Goal: Obtain resource: Download file/media

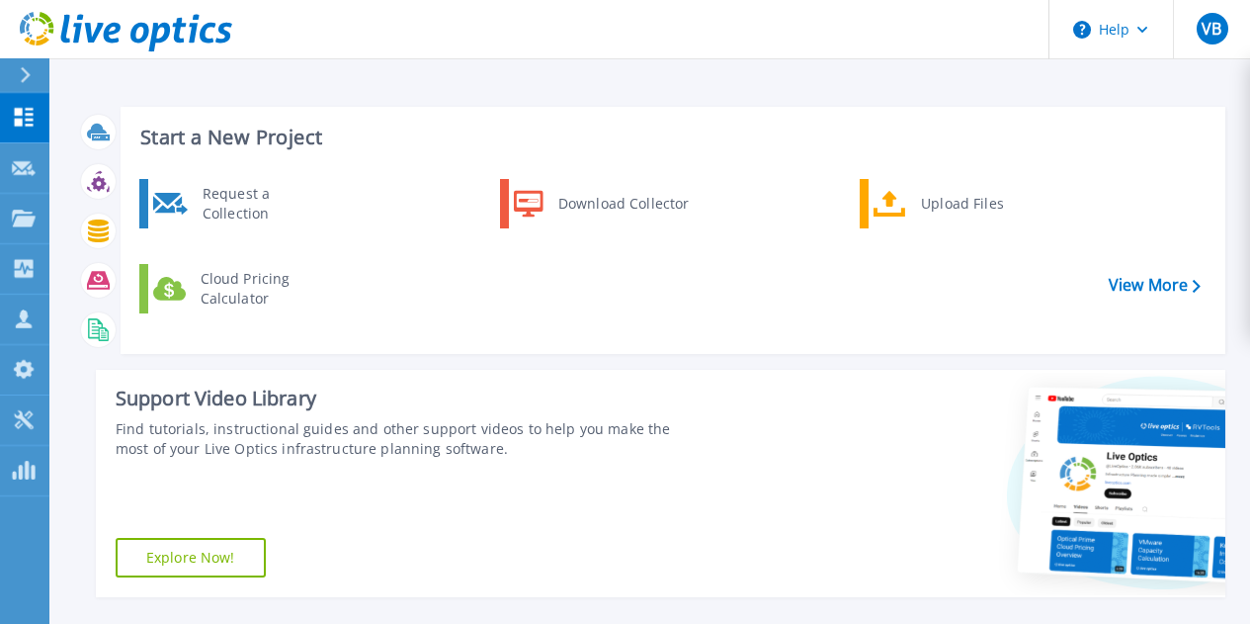
scroll to position [323, 0]
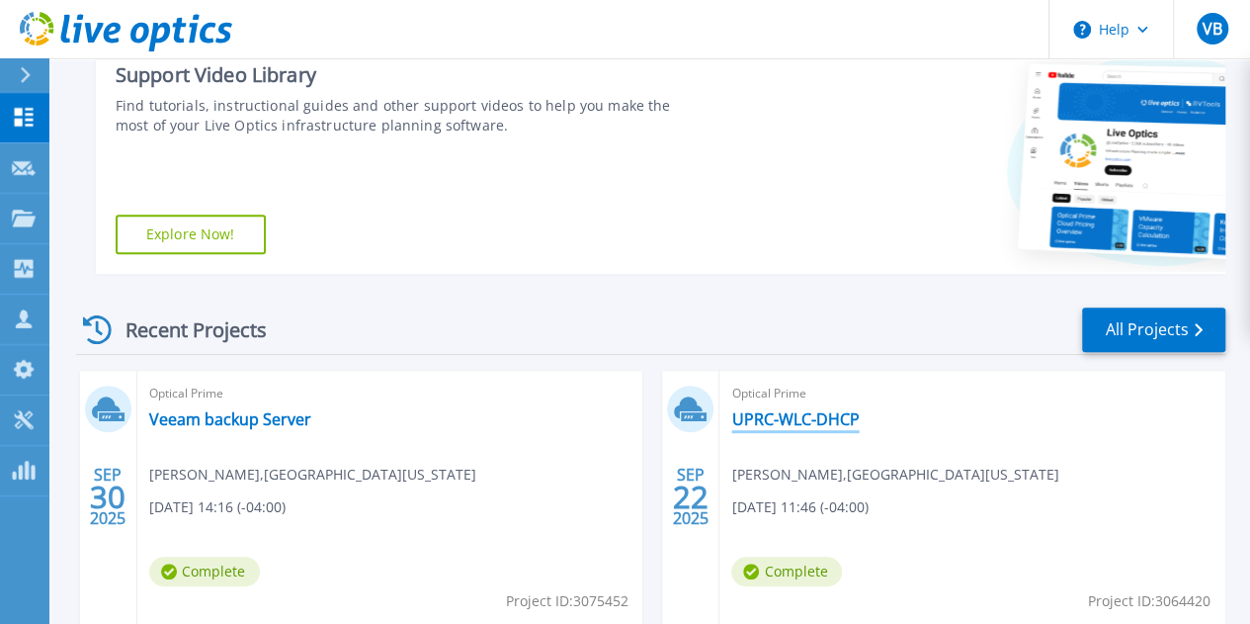
click at [731, 418] on link "UPRC-WLC-DHCP" at bounding box center [794, 419] width 127 height 20
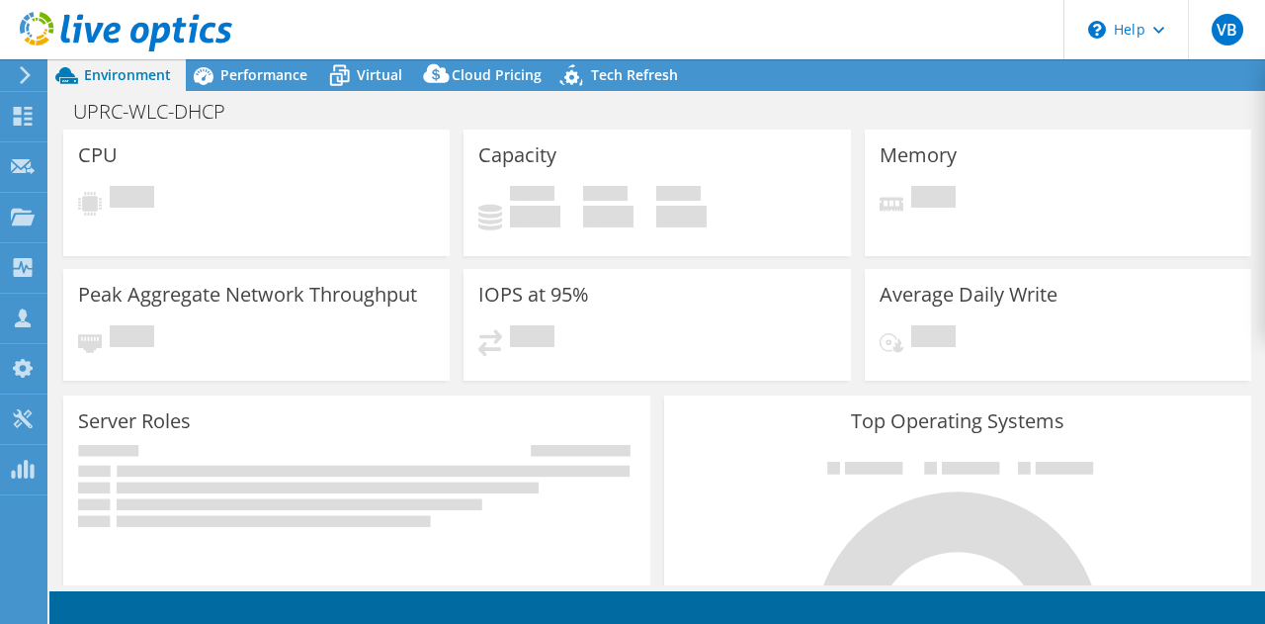
select select "USD"
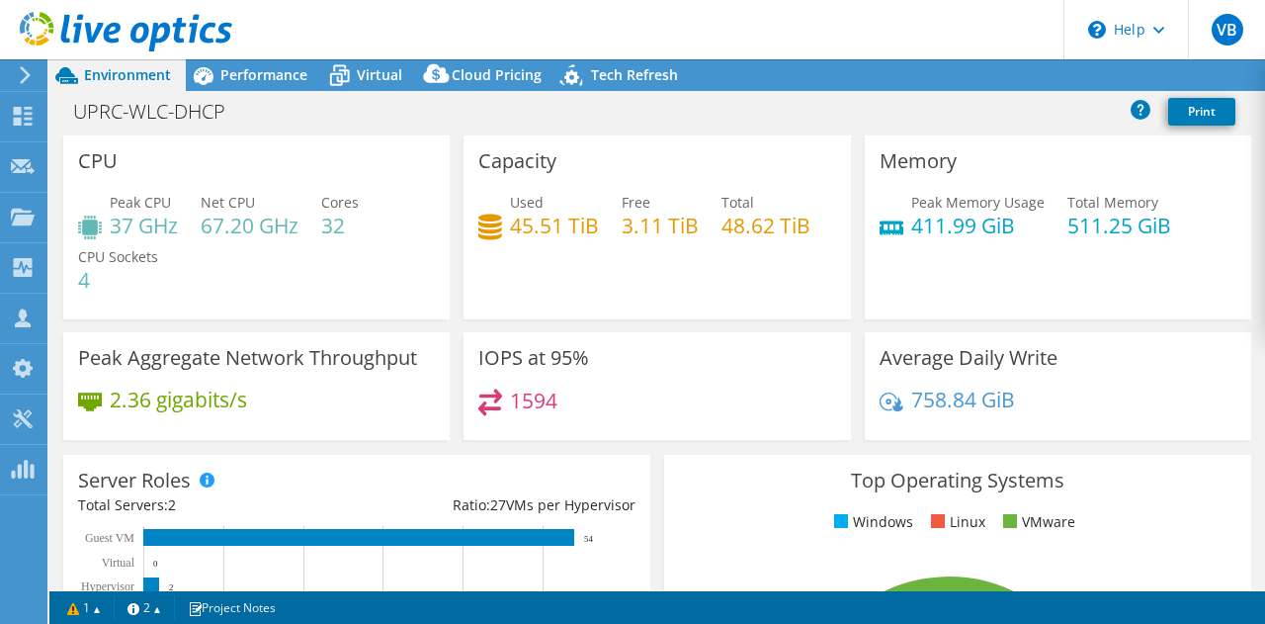
click at [24, 68] on icon at bounding box center [25, 75] width 15 height 18
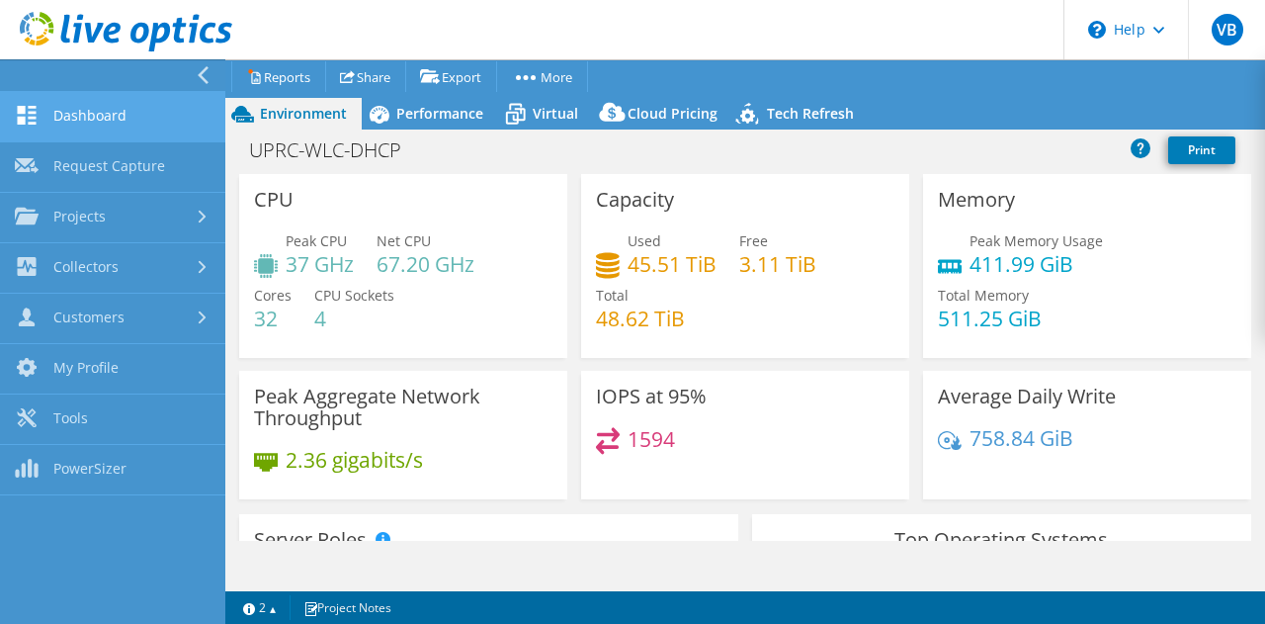
click at [63, 114] on link "Dashboard" at bounding box center [112, 117] width 225 height 50
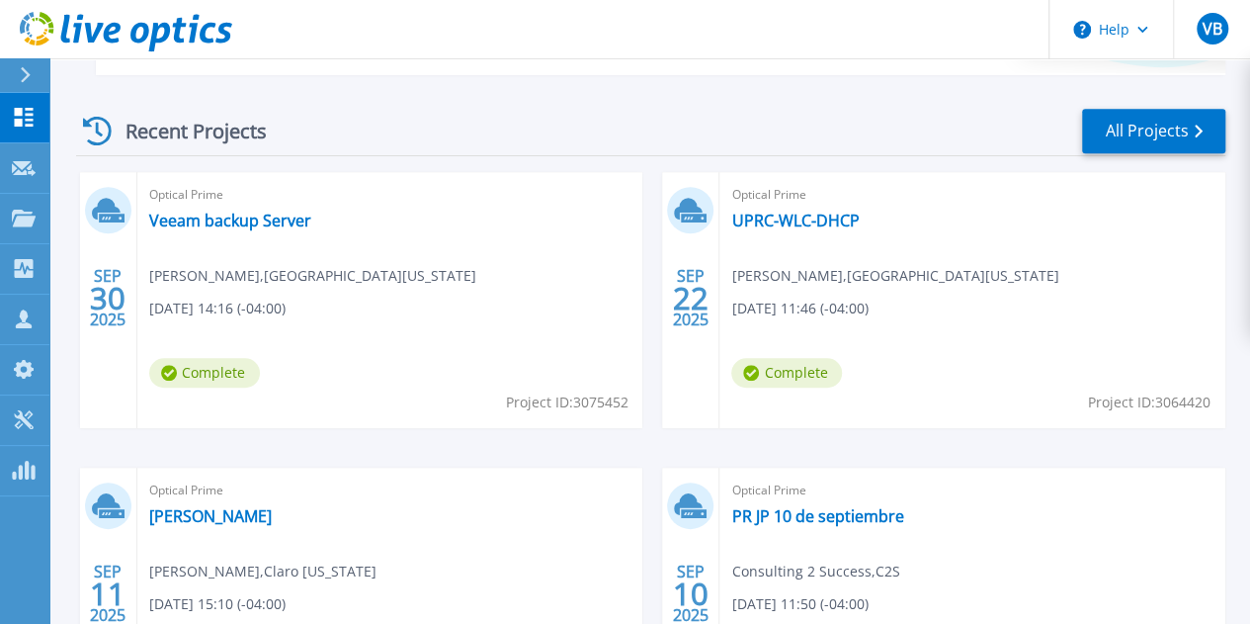
scroll to position [526, 0]
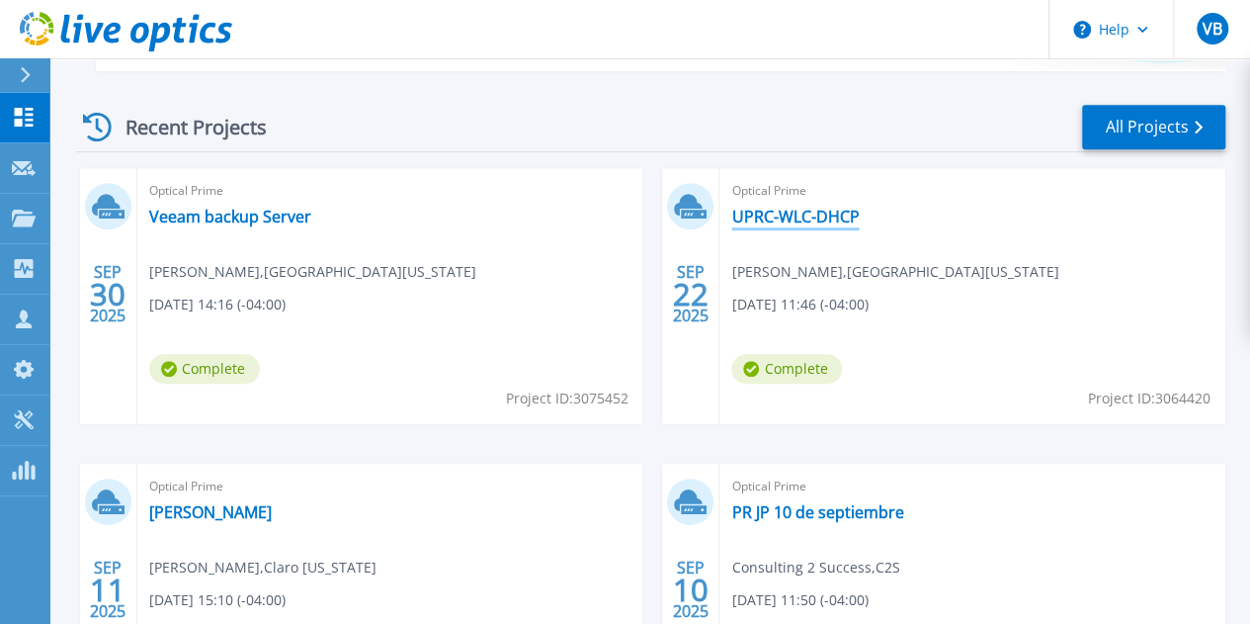
click at [731, 226] on link "UPRC-WLC-DHCP" at bounding box center [794, 217] width 127 height 20
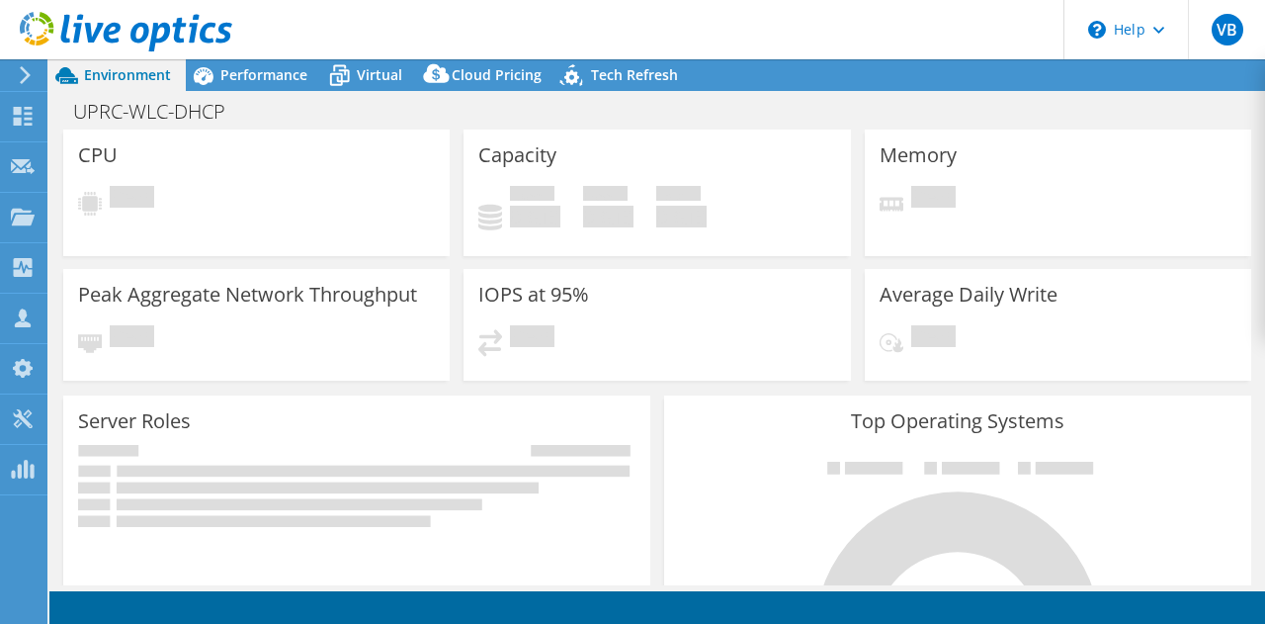
select select "USD"
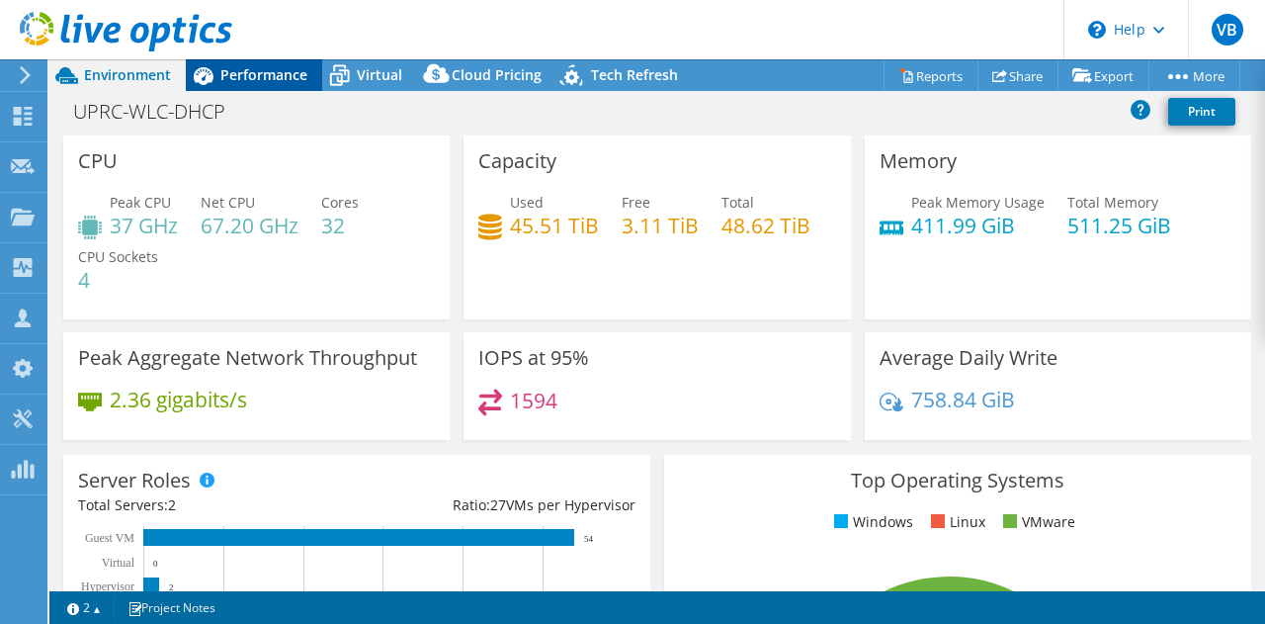
click at [275, 70] on span "Performance" at bounding box center [263, 74] width 87 height 19
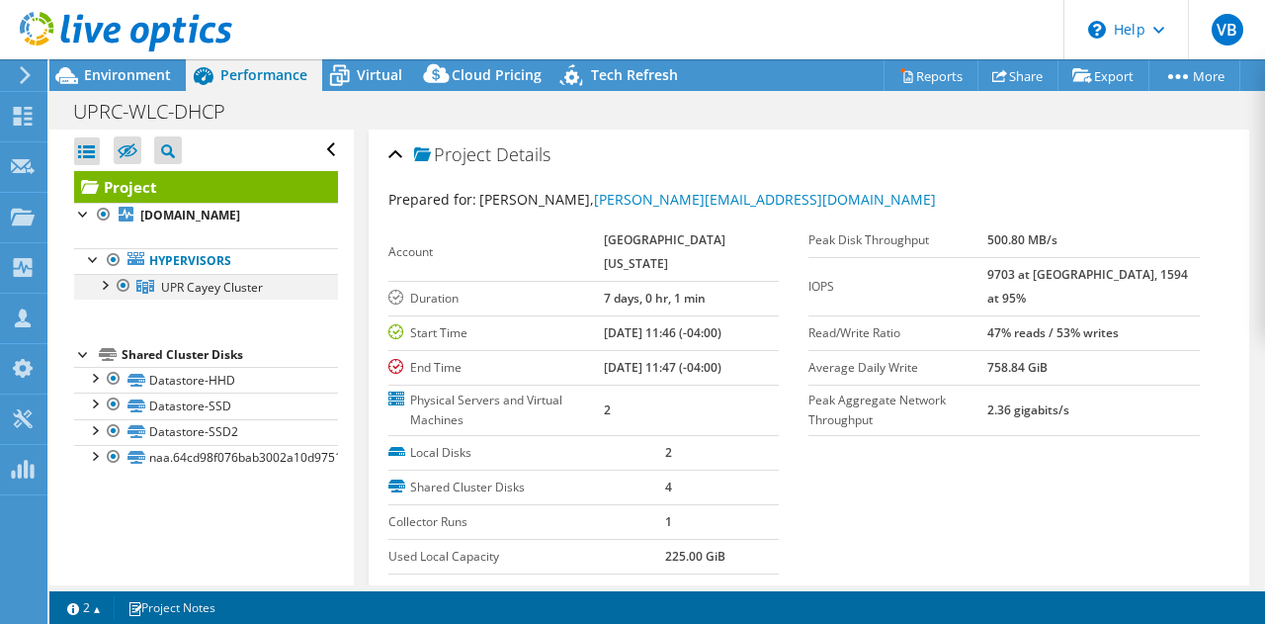
click at [111, 283] on div at bounding box center [104, 284] width 20 height 20
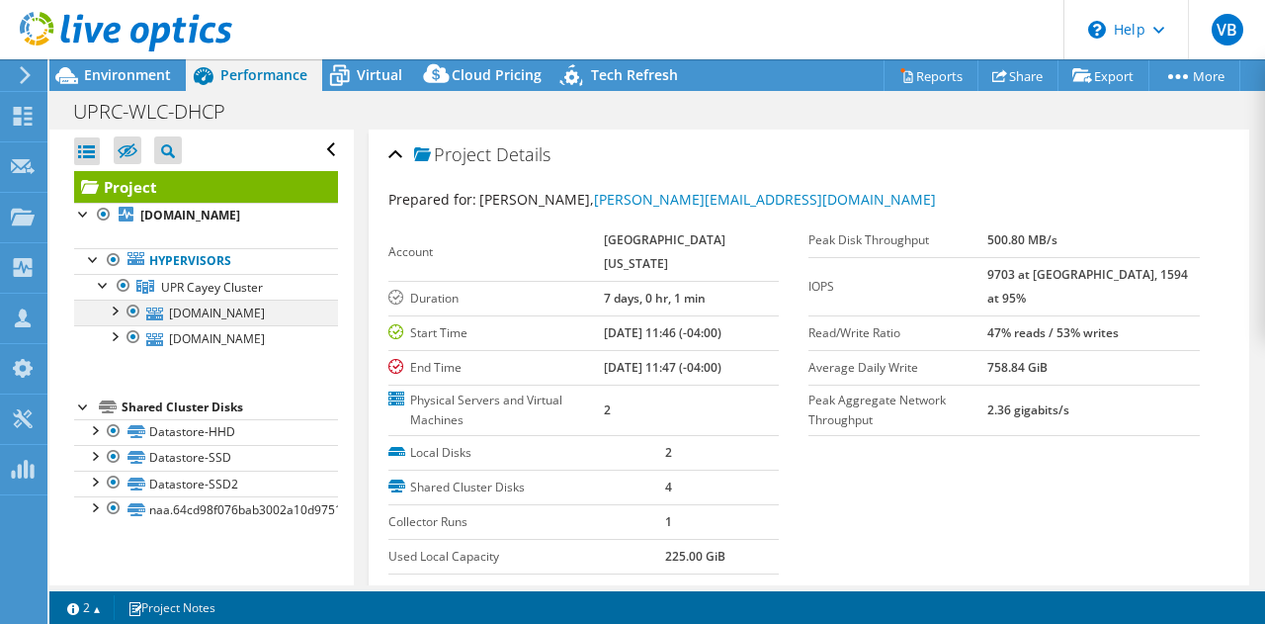
click at [118, 312] on div at bounding box center [114, 309] width 20 height 20
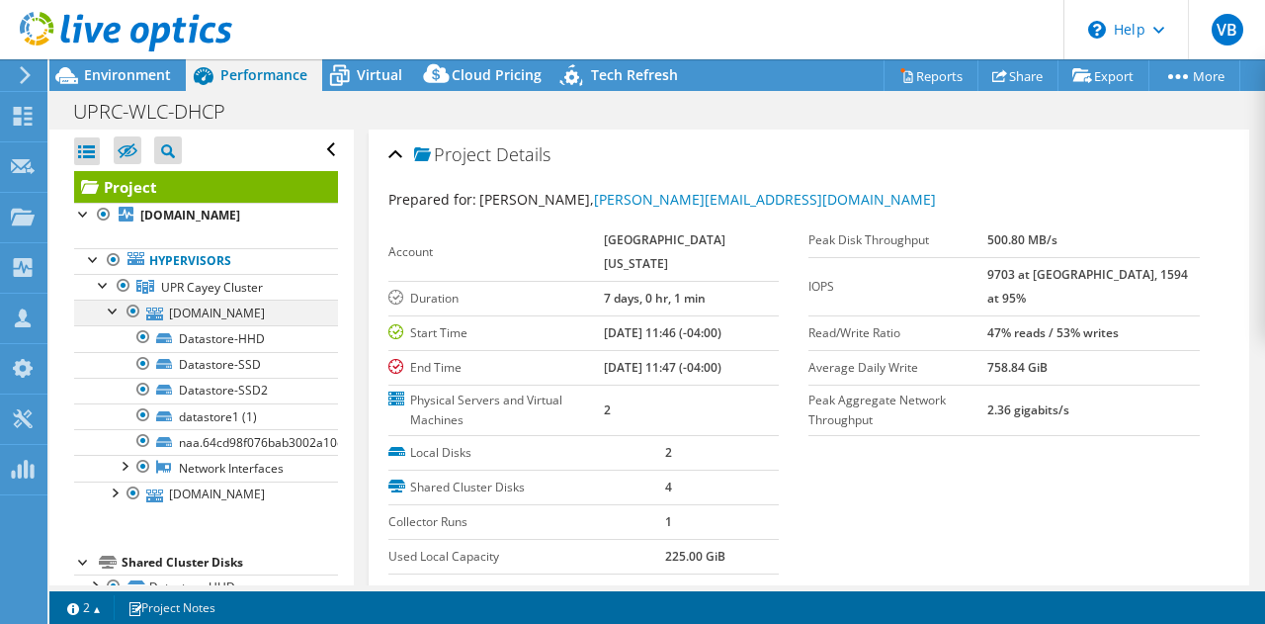
click at [118, 312] on div at bounding box center [114, 309] width 20 height 20
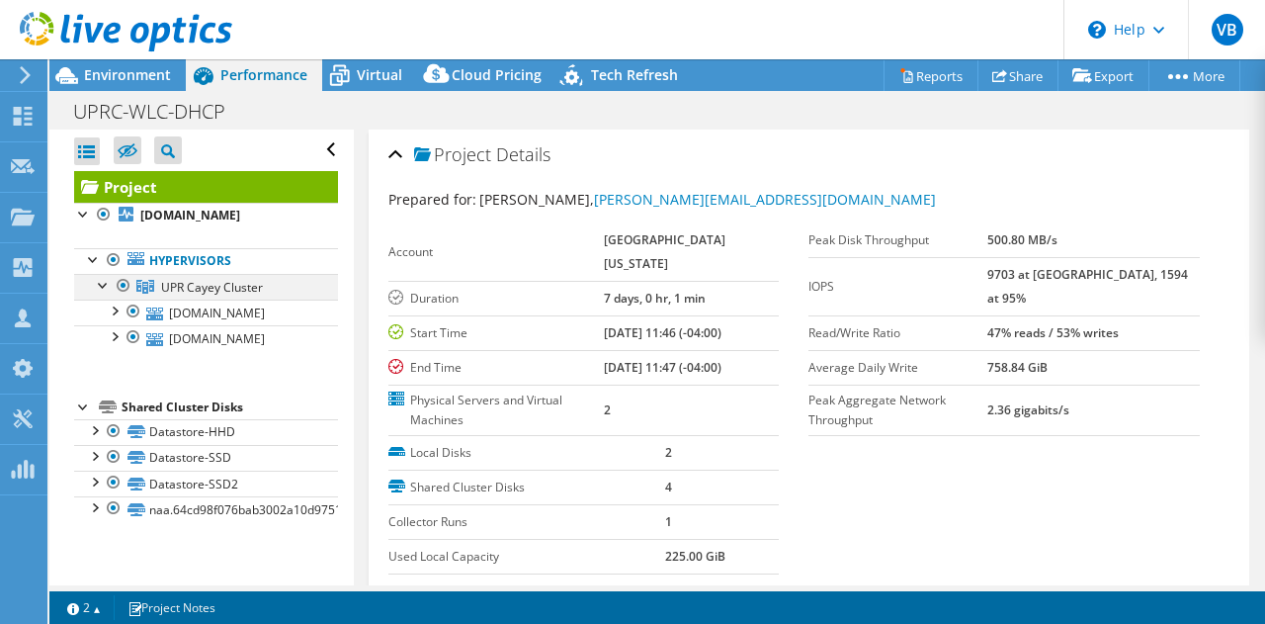
click at [105, 284] on div at bounding box center [104, 284] width 20 height 20
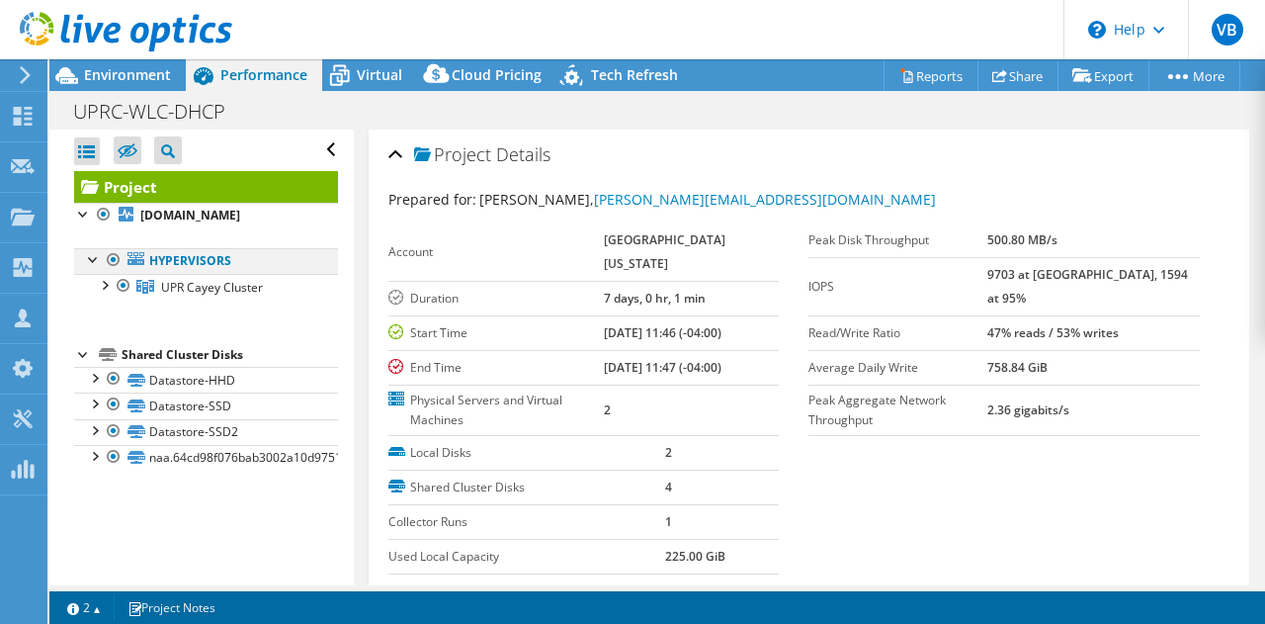
click at [94, 259] on div at bounding box center [94, 258] width 20 height 20
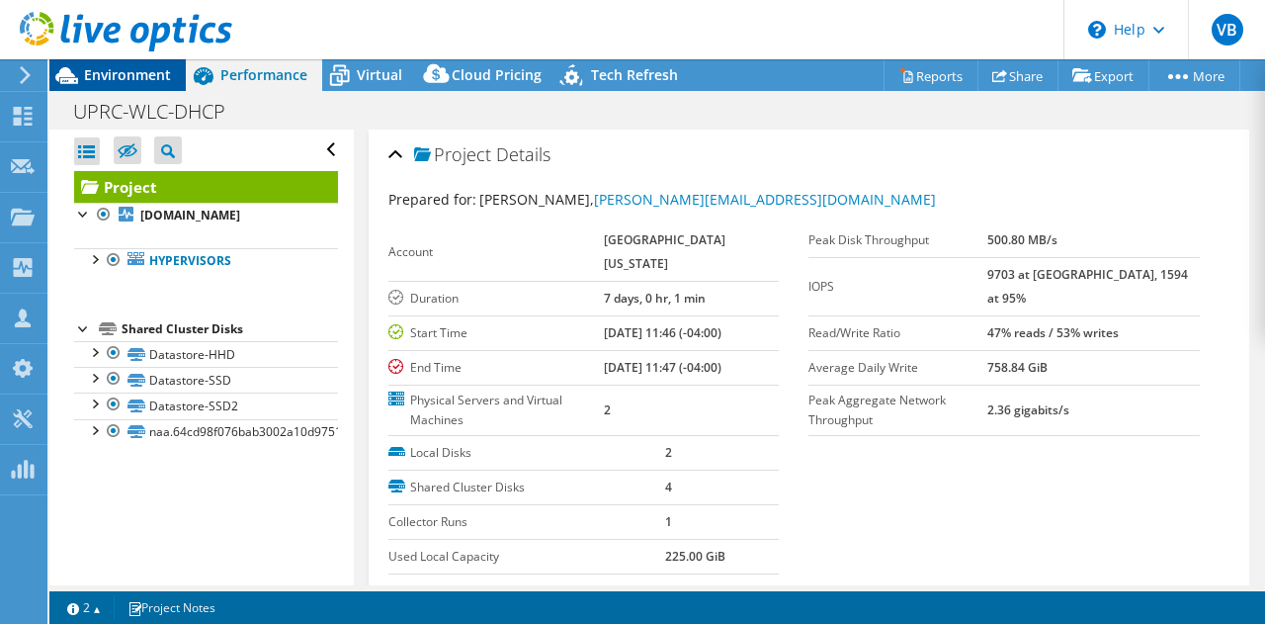
click at [125, 67] on span "Environment" at bounding box center [127, 74] width 87 height 19
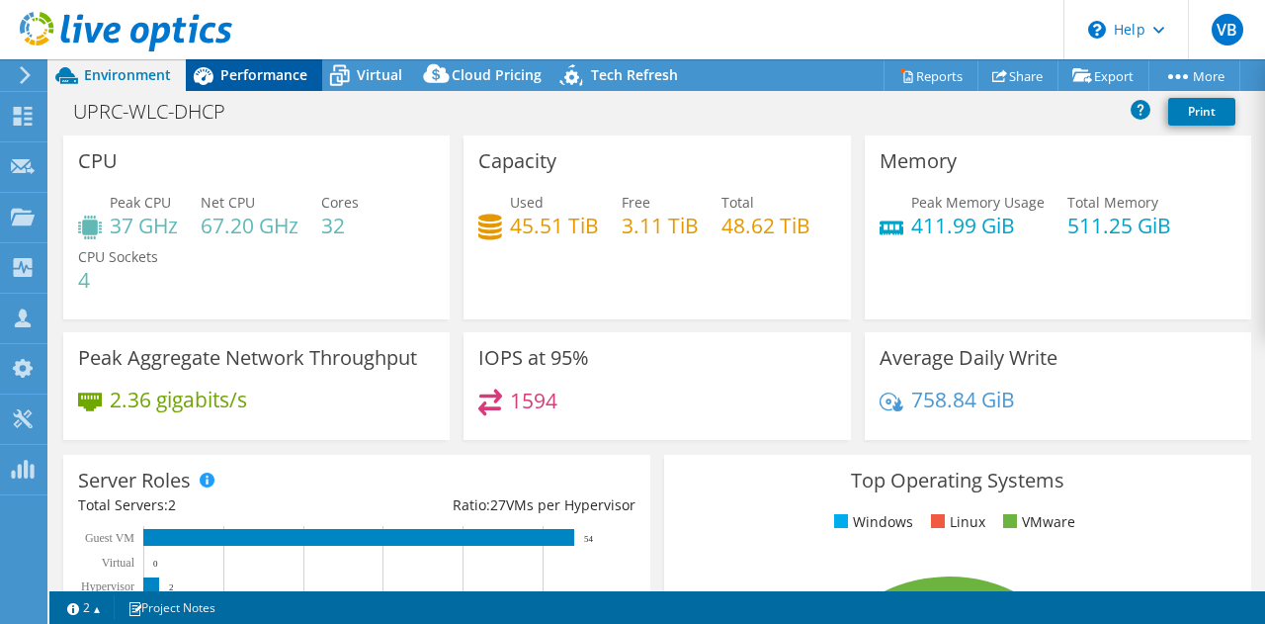
click at [269, 80] on span "Performance" at bounding box center [263, 74] width 87 height 19
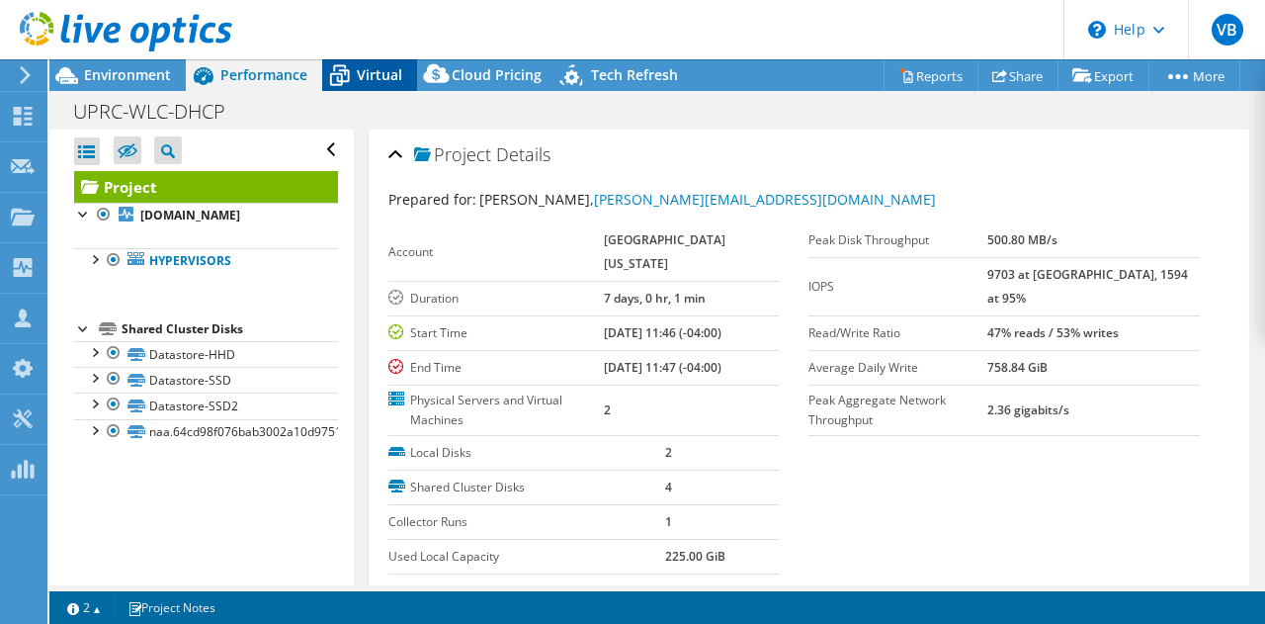
click at [341, 81] on icon at bounding box center [340, 77] width 20 height 16
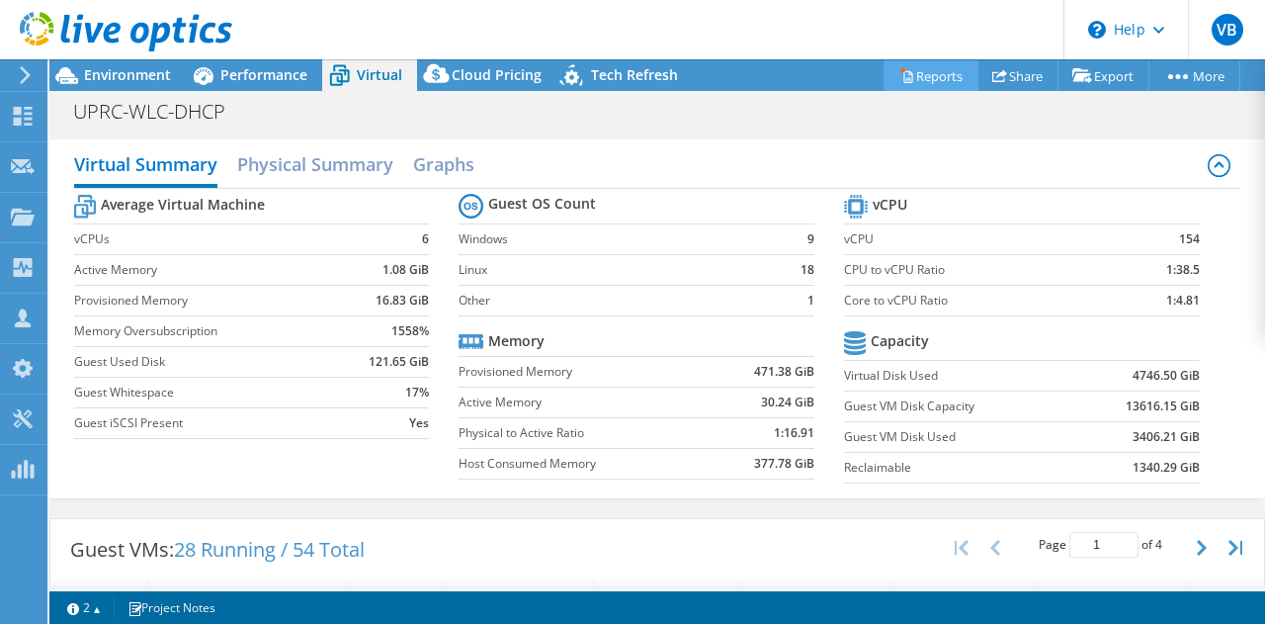
click at [939, 68] on link "Reports" at bounding box center [930, 75] width 95 height 31
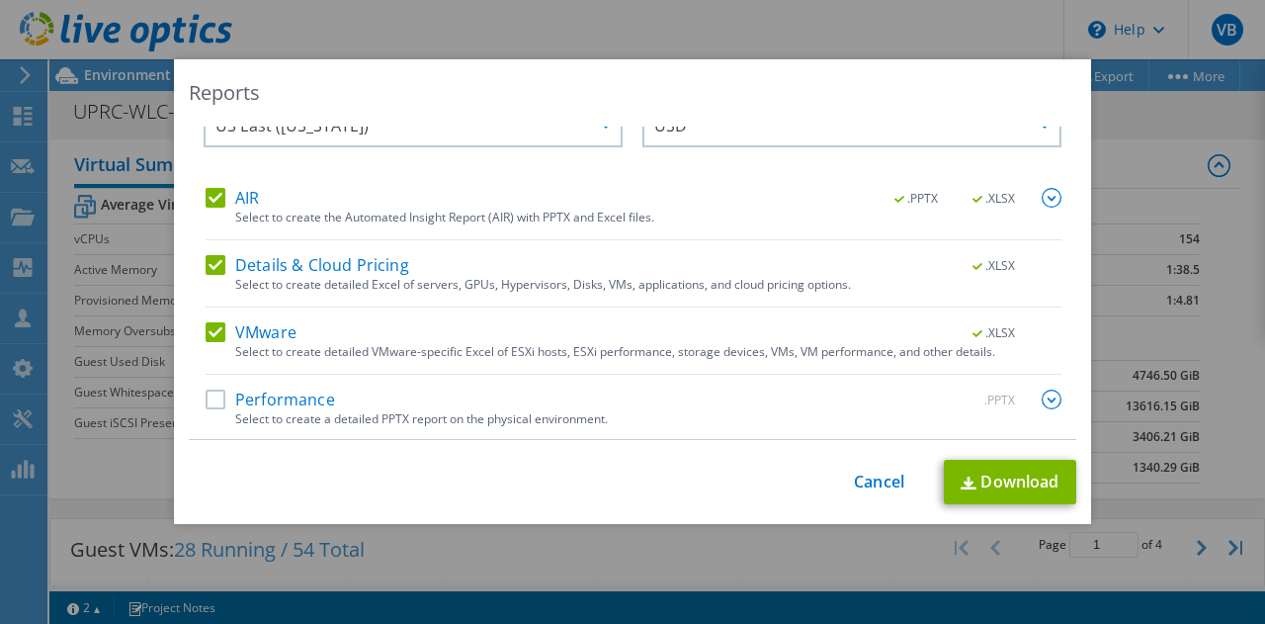
scroll to position [47, 0]
click at [208, 396] on label "Performance" at bounding box center [270, 399] width 129 height 20
click at [0, 0] on input "Performance" at bounding box center [0, 0] width 0 height 0
click at [1042, 200] on img at bounding box center [1052, 198] width 20 height 20
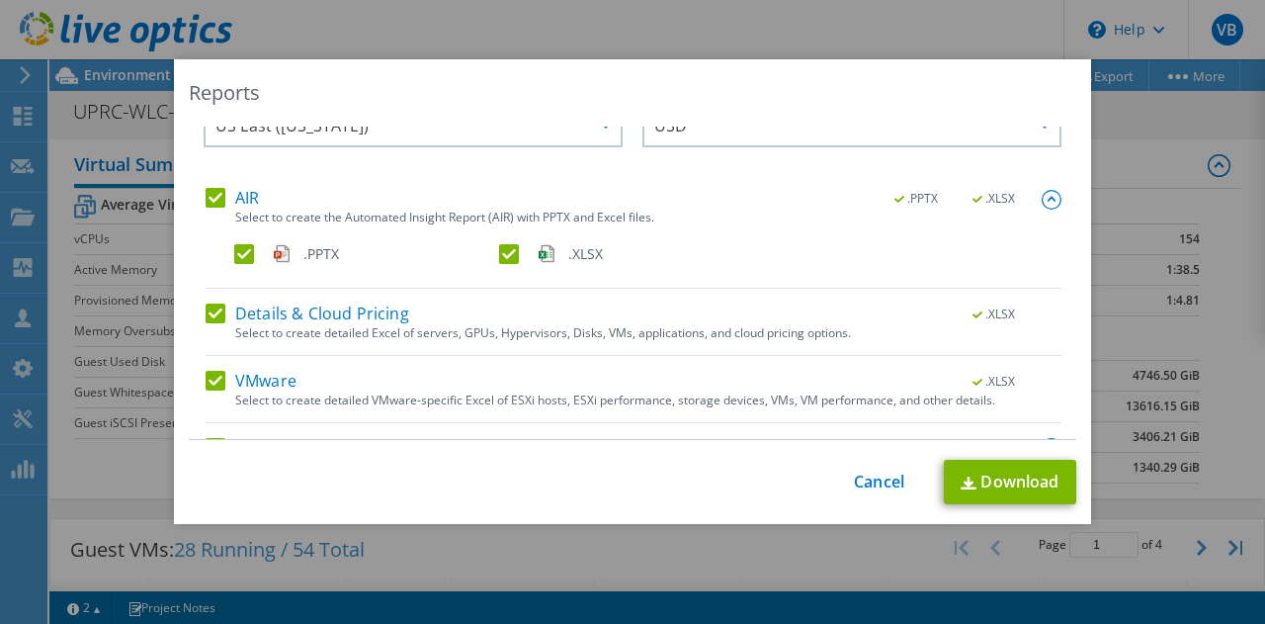
click at [237, 250] on label ".PPTX" at bounding box center [364, 254] width 261 height 20
click at [0, 0] on input ".PPTX" at bounding box center [0, 0] width 0 height 0
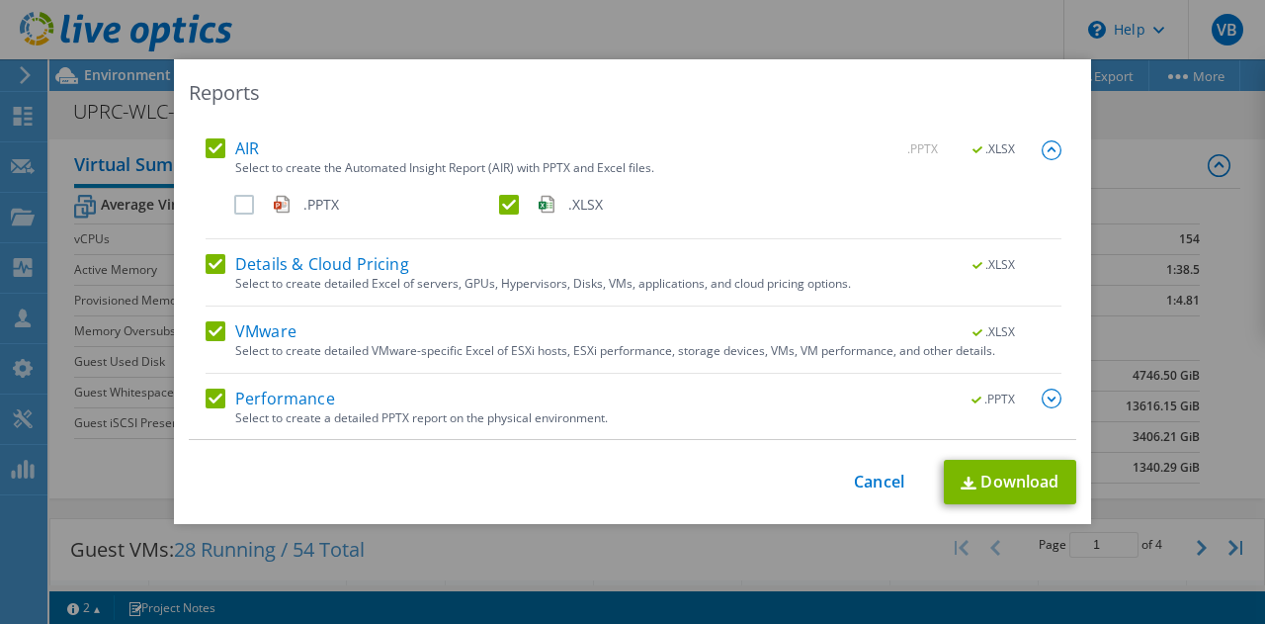
click at [211, 396] on label "Performance" at bounding box center [270, 398] width 129 height 20
click at [0, 0] on input "Performance" at bounding box center [0, 0] width 0 height 0
click at [211, 256] on label "Details & Cloud Pricing" at bounding box center [308, 264] width 204 height 20
click at [0, 0] on input "Details & Cloud Pricing" at bounding box center [0, 0] width 0 height 0
click at [1002, 469] on link "Download" at bounding box center [1010, 482] width 132 height 44
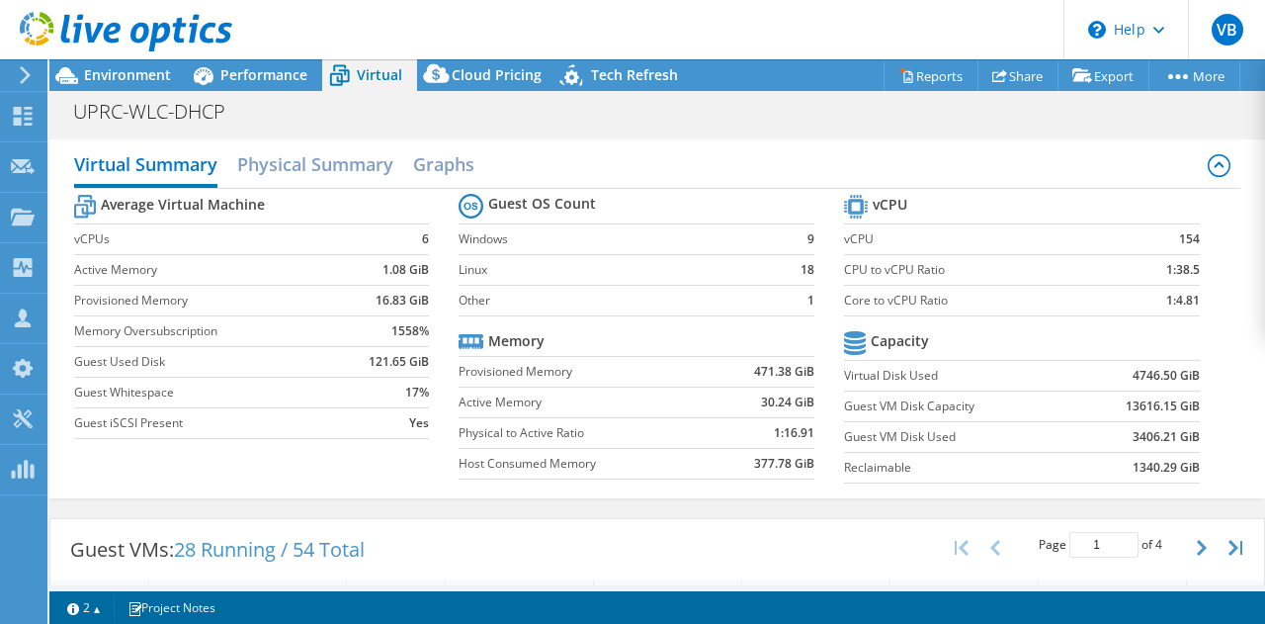
click at [20, 74] on icon at bounding box center [25, 75] width 15 height 18
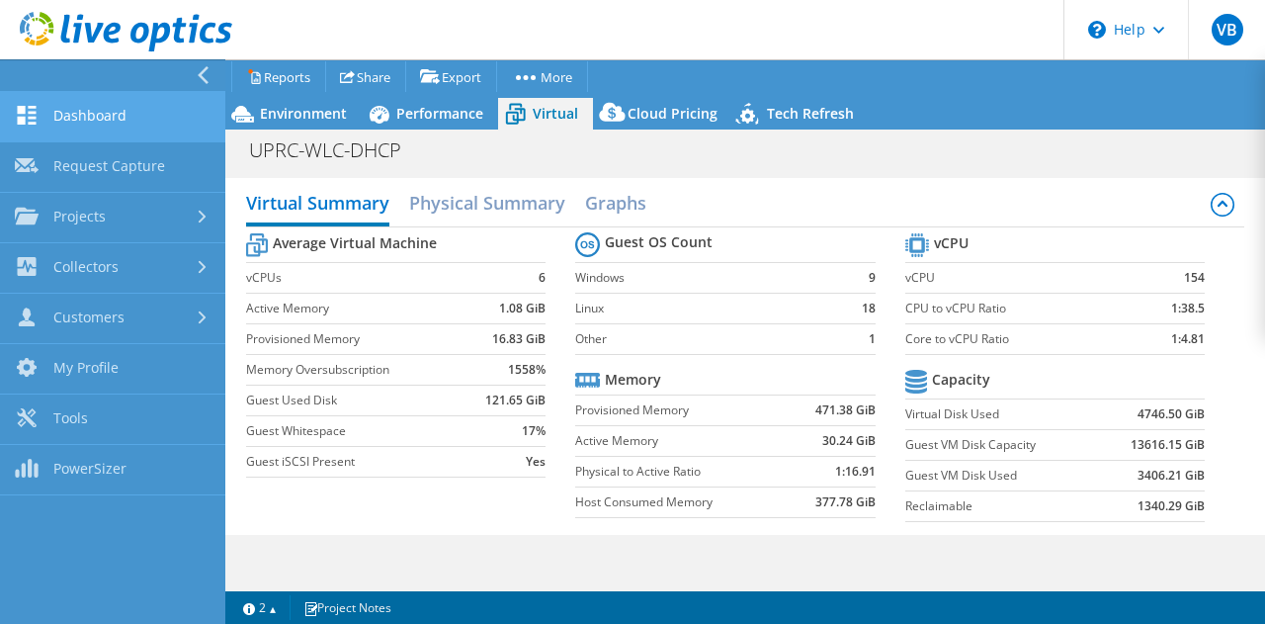
click at [77, 110] on link "Dashboard" at bounding box center [112, 117] width 225 height 50
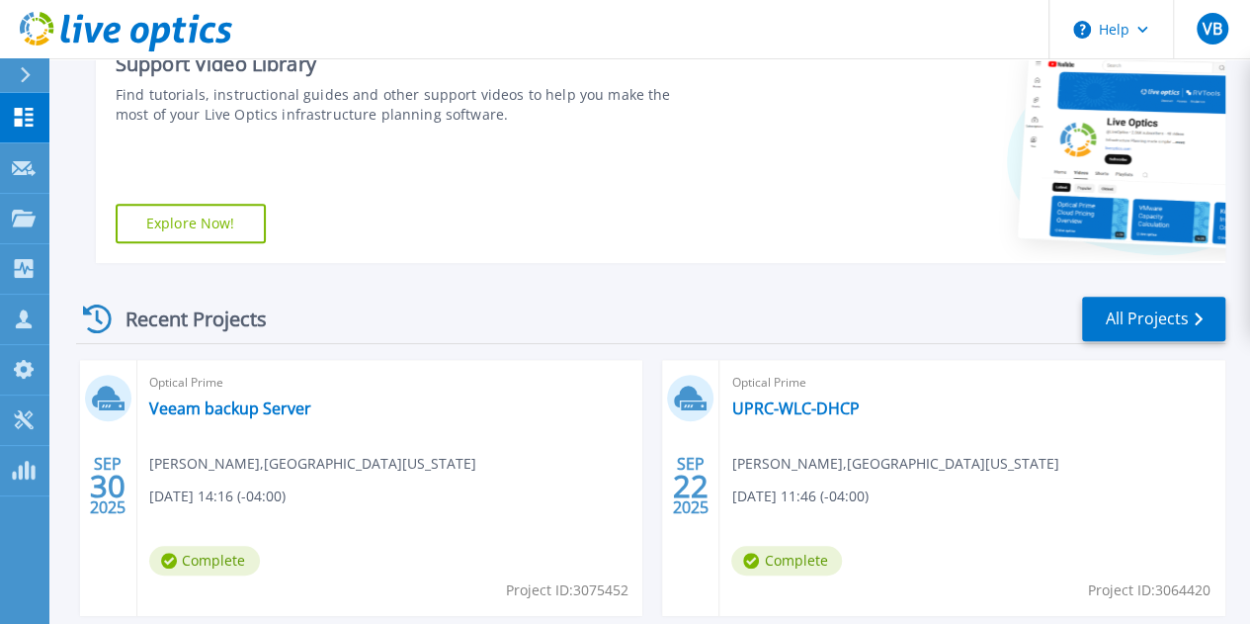
scroll to position [380, 0]
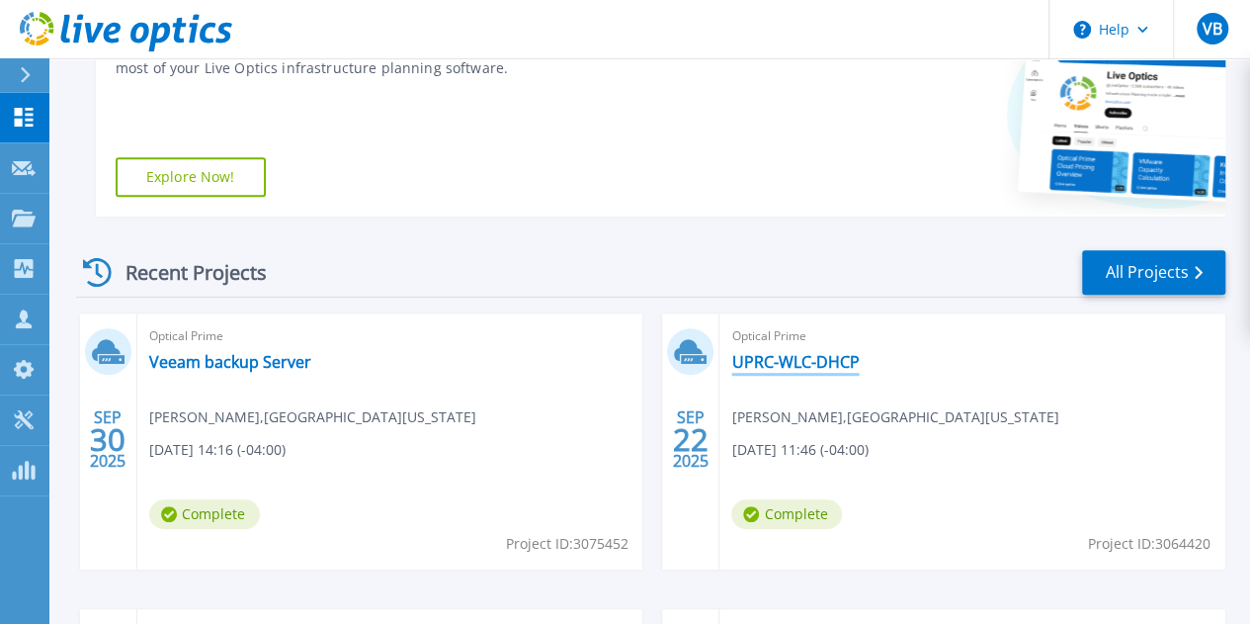
click at [731, 357] on link "UPRC-WLC-DHCP" at bounding box center [794, 362] width 127 height 20
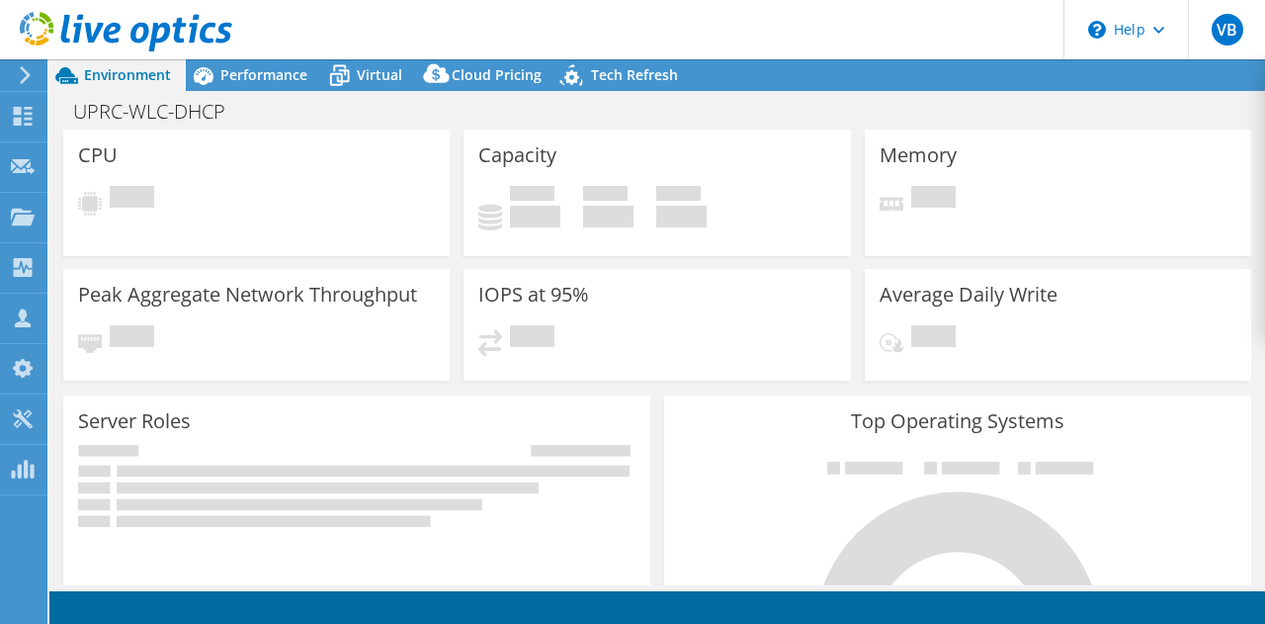
select select "USD"
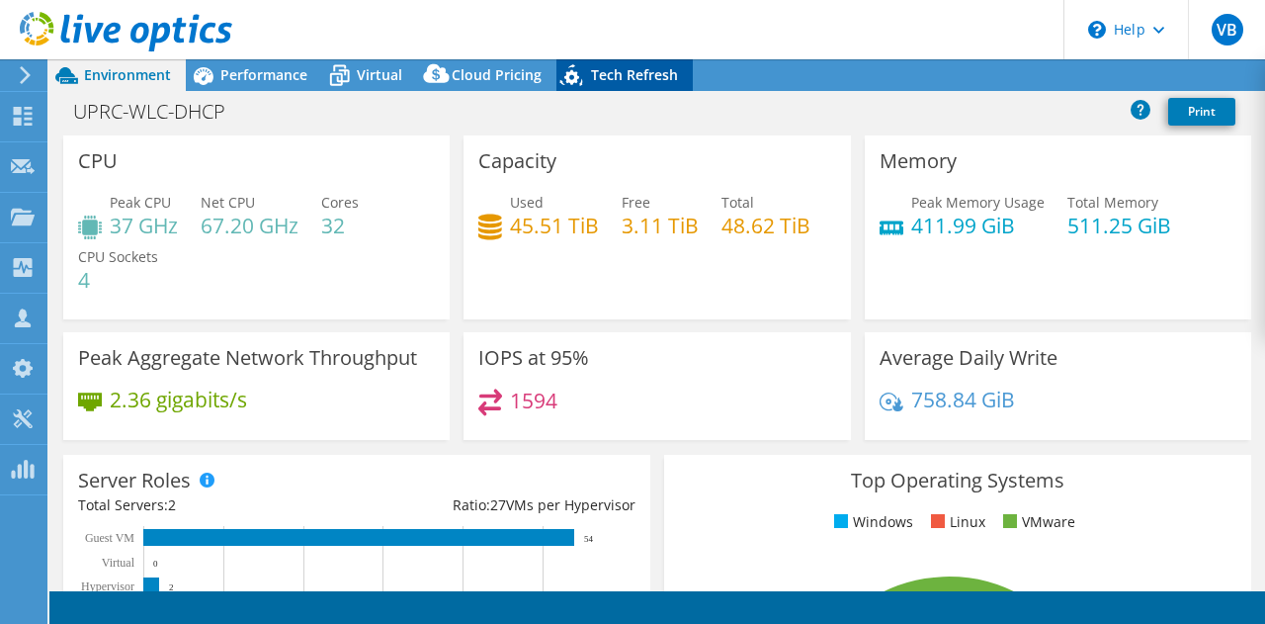
click at [605, 89] on div "Tech Refresh" at bounding box center [624, 75] width 136 height 32
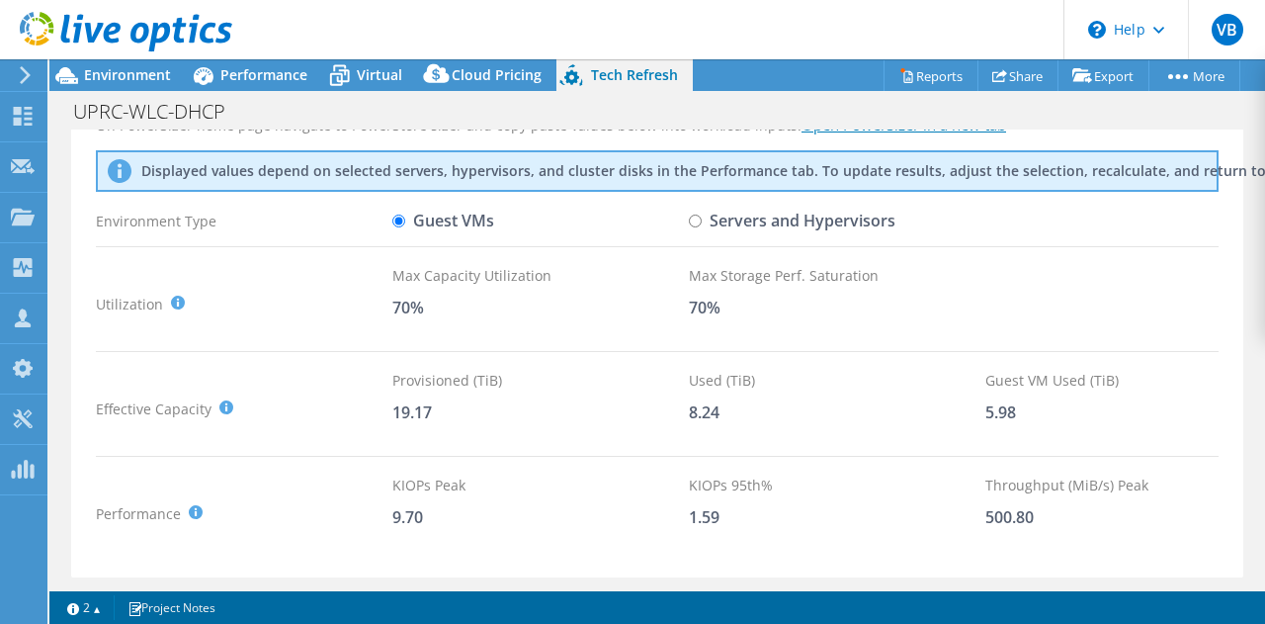
scroll to position [84, 0]
